Goal: Obtain resource: Download file/media

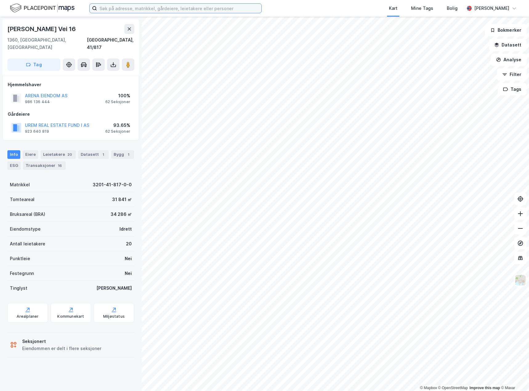
click at [144, 7] on input at bounding box center [179, 8] width 164 height 9
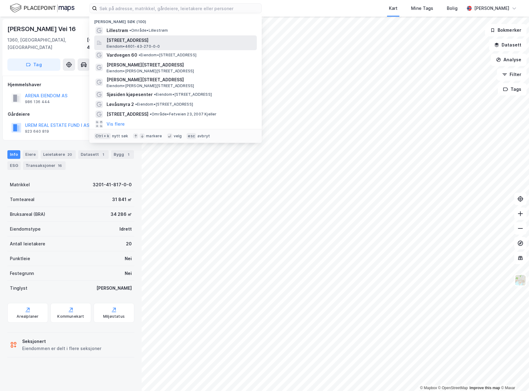
click at [169, 40] on span "[STREET_ADDRESS]" at bounding box center [180, 40] width 148 height 7
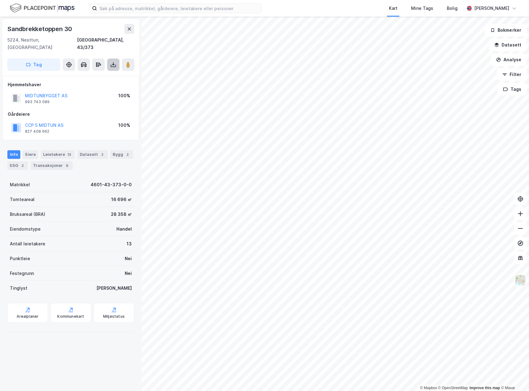
click at [115, 62] on icon at bounding box center [113, 65] width 6 height 6
click at [85, 74] on div "Last ned grunnbok" at bounding box center [83, 76] width 36 height 5
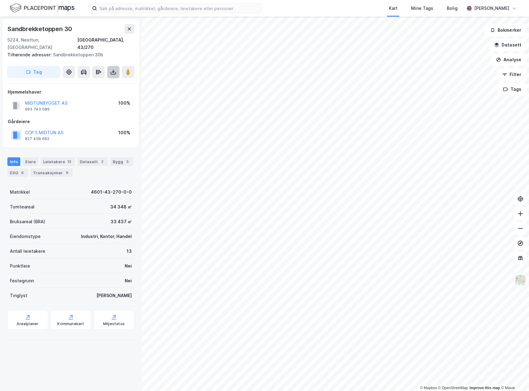
click at [115, 69] on icon at bounding box center [113, 72] width 6 height 6
